Goal: Task Accomplishment & Management: Manage account settings

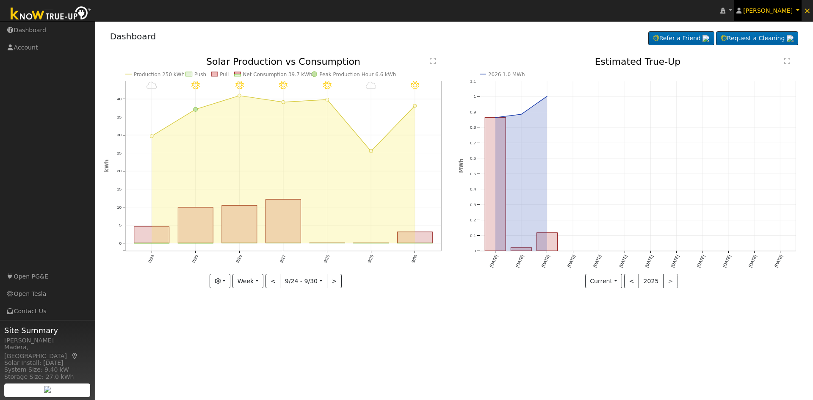
click at [798, 8] on link "[PERSON_NAME]" at bounding box center [768, 10] width 68 height 21
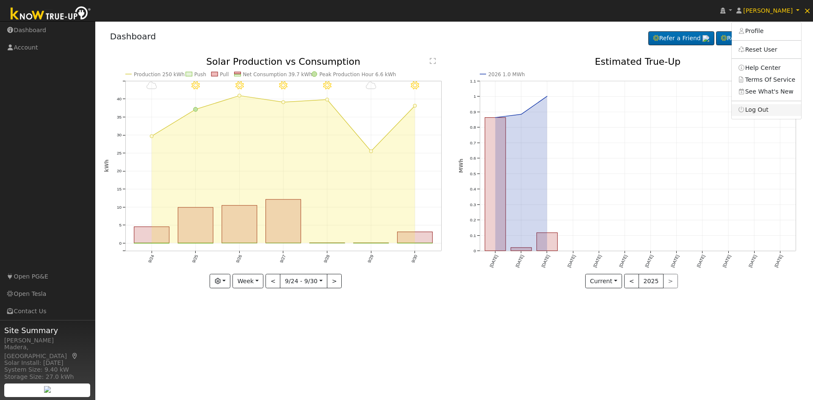
click at [771, 111] on link "Log Out" at bounding box center [766, 110] width 69 height 12
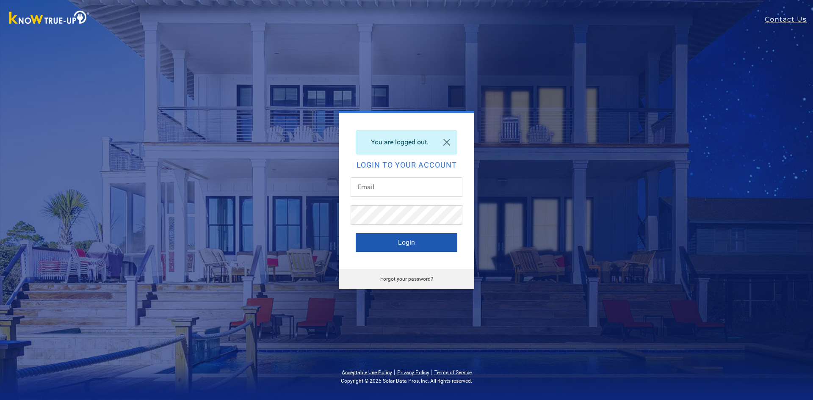
type input "[PERSON_NAME][EMAIL_ADDRESS][DOMAIN_NAME]"
click at [443, 241] on button "Login" at bounding box center [407, 242] width 102 height 19
